Goal: Information Seeking & Learning: Understand process/instructions

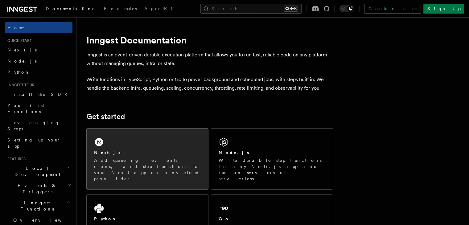
click at [135, 155] on div "Next.js" at bounding box center [147, 153] width 107 height 6
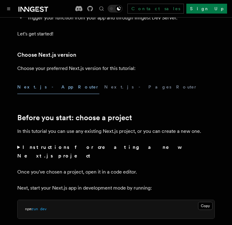
scroll to position [141, 0]
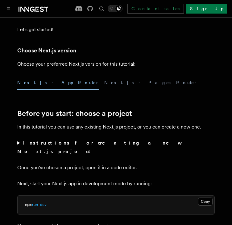
click at [35, 85] on button "Next.js - App Router" at bounding box center [58, 83] width 82 height 14
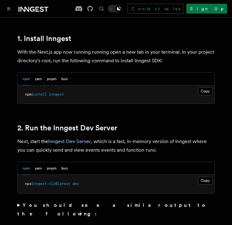
scroll to position [353, 0]
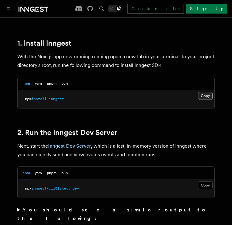
click at [202, 92] on button "Copy Copied" at bounding box center [205, 96] width 14 height 8
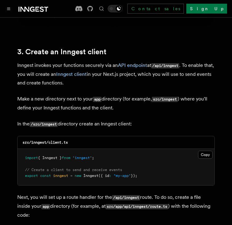
scroll to position [689, 0]
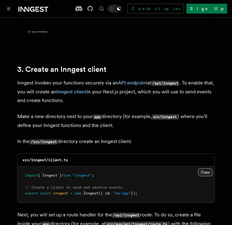
click at [207, 168] on button "Copy Copied" at bounding box center [205, 172] width 14 height 8
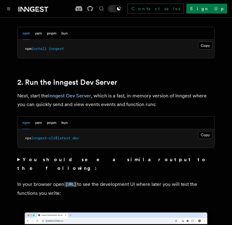
scroll to position [412, 0]
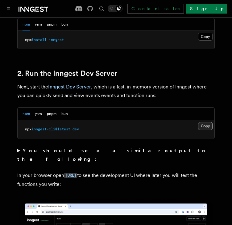
click at [206, 122] on button "Copy Copied" at bounding box center [205, 126] width 14 height 8
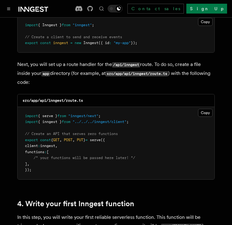
scroll to position [844, 0]
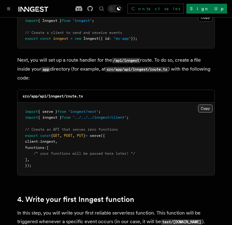
click at [206, 105] on button "Copy Copied" at bounding box center [205, 109] width 14 height 8
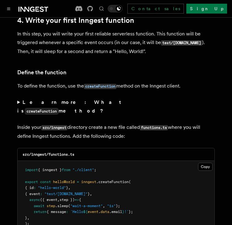
scroll to position [1046, 0]
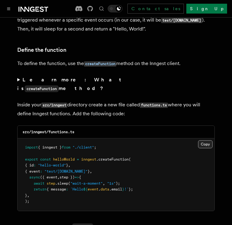
click at [201, 140] on button "Copy Copied" at bounding box center [205, 144] width 14 height 8
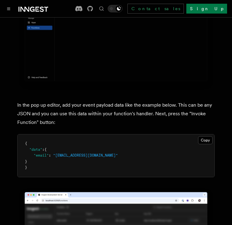
scroll to position [1736, 0]
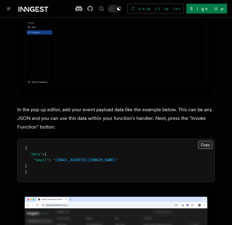
click at [206, 141] on button "Copy Copied" at bounding box center [205, 145] width 14 height 8
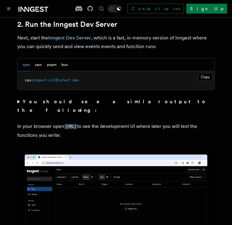
scroll to position [452, 0]
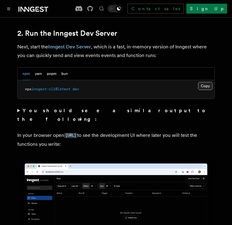
click at [199, 82] on button "Copy Copied" at bounding box center [205, 86] width 14 height 8
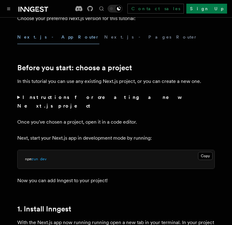
scroll to position [183, 0]
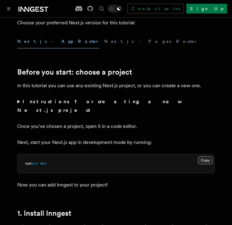
click at [204, 156] on button "Copy Copied" at bounding box center [205, 160] width 14 height 8
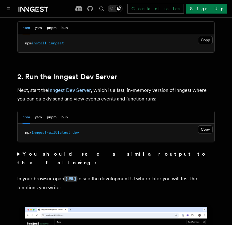
scroll to position [404, 0]
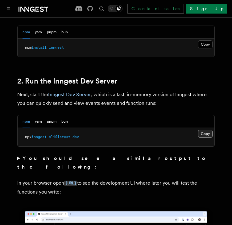
click at [200, 130] on button "Copy Copied" at bounding box center [205, 134] width 14 height 8
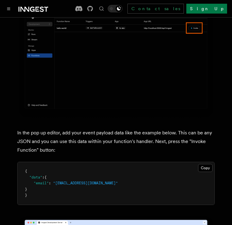
scroll to position [1731, 0]
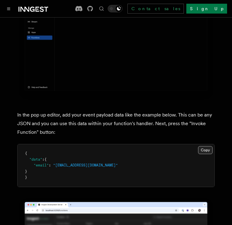
click at [203, 146] on button "Copy Copied" at bounding box center [205, 150] width 14 height 8
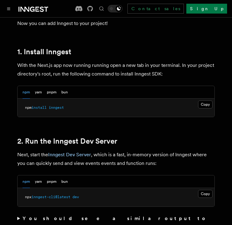
scroll to position [0, 0]
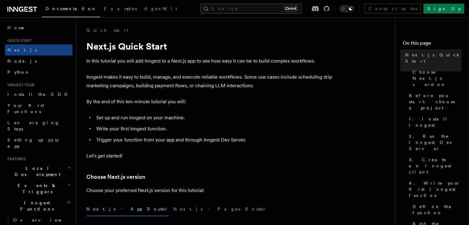
click at [302, 9] on button "Search... Ctrl+K" at bounding box center [251, 9] width 101 height 10
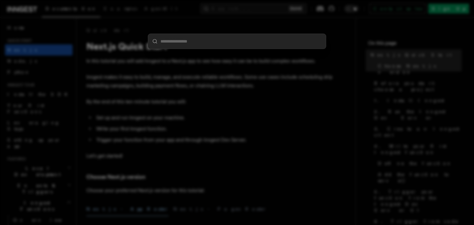
click at [386, 41] on div at bounding box center [237, 112] width 474 height 225
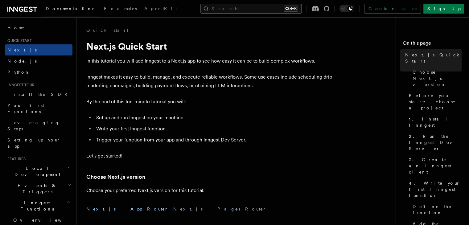
click at [249, 9] on button "Search... Ctrl+K" at bounding box center [251, 9] width 101 height 10
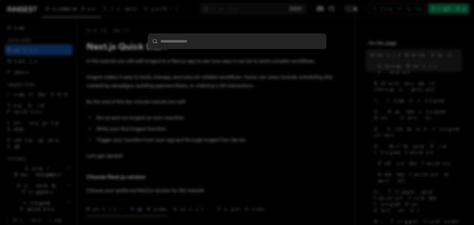
click at [200, 22] on div at bounding box center [237, 112] width 474 height 225
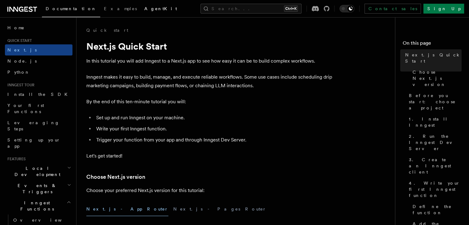
click at [144, 10] on span "AgentKit" at bounding box center [160, 8] width 33 height 5
